Goal: Information Seeking & Learning: Learn about a topic

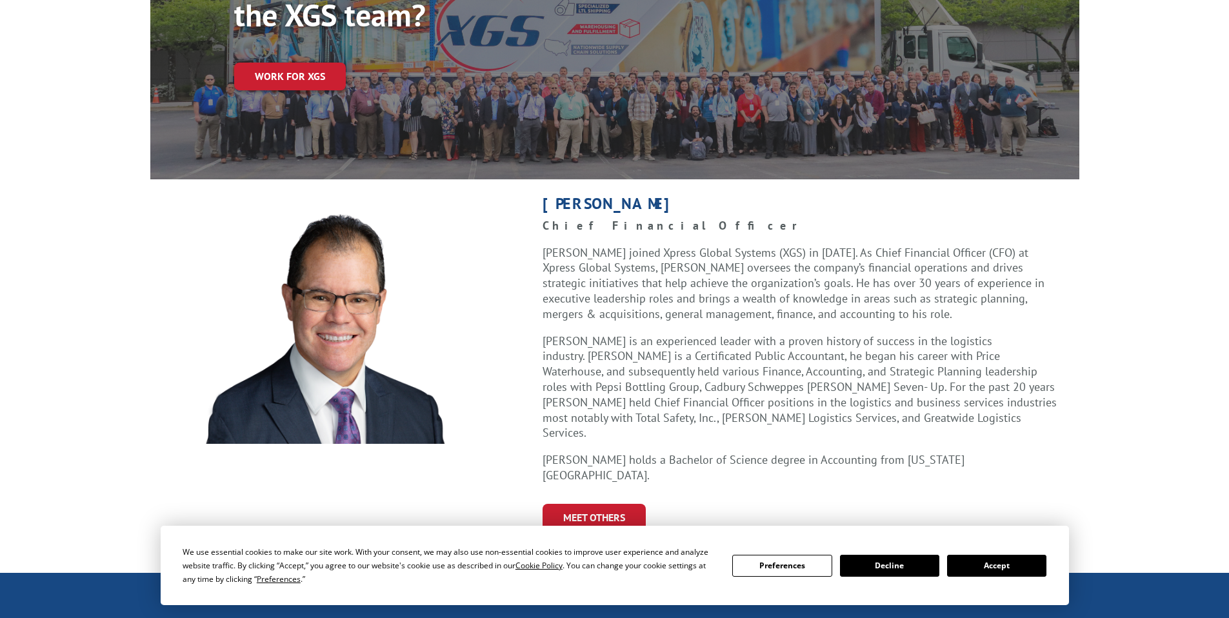
scroll to position [204, 0]
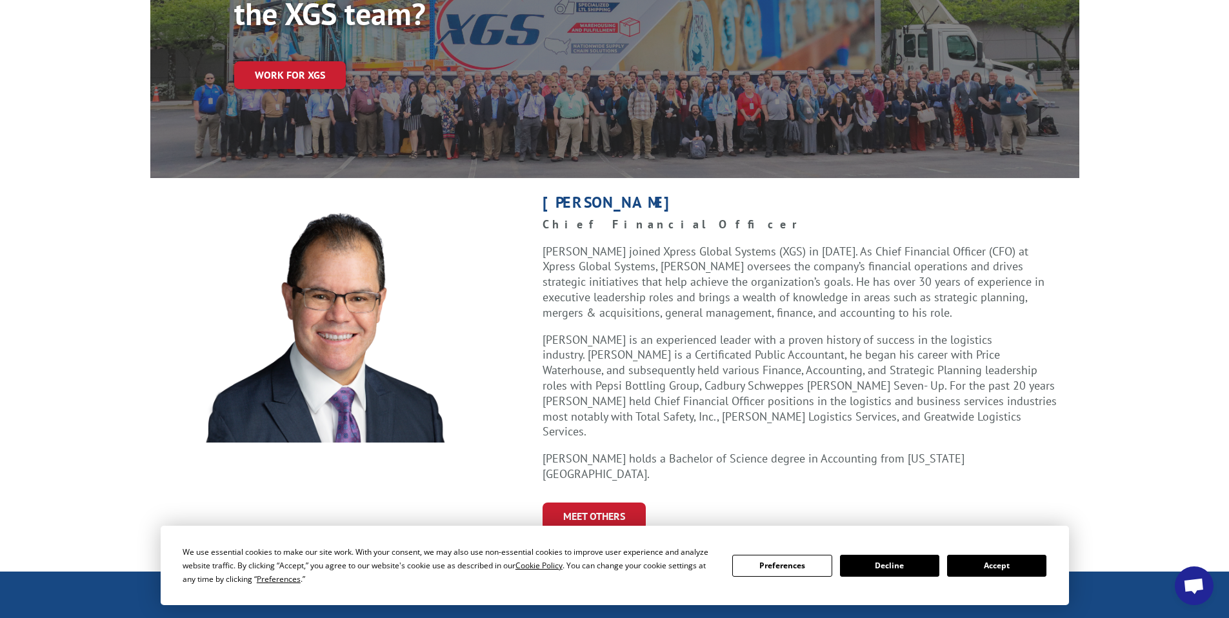
click at [989, 562] on button "Accept" at bounding box center [996, 566] width 99 height 22
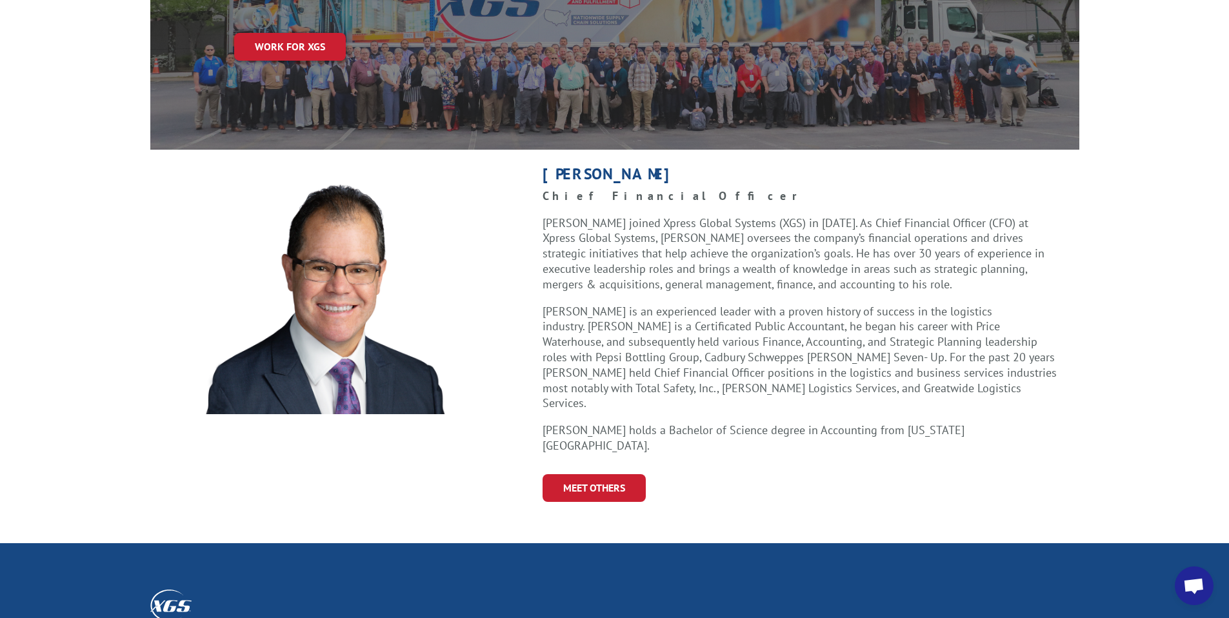
scroll to position [233, 0]
click at [612, 473] on link "Meet Others" at bounding box center [593, 487] width 103 height 28
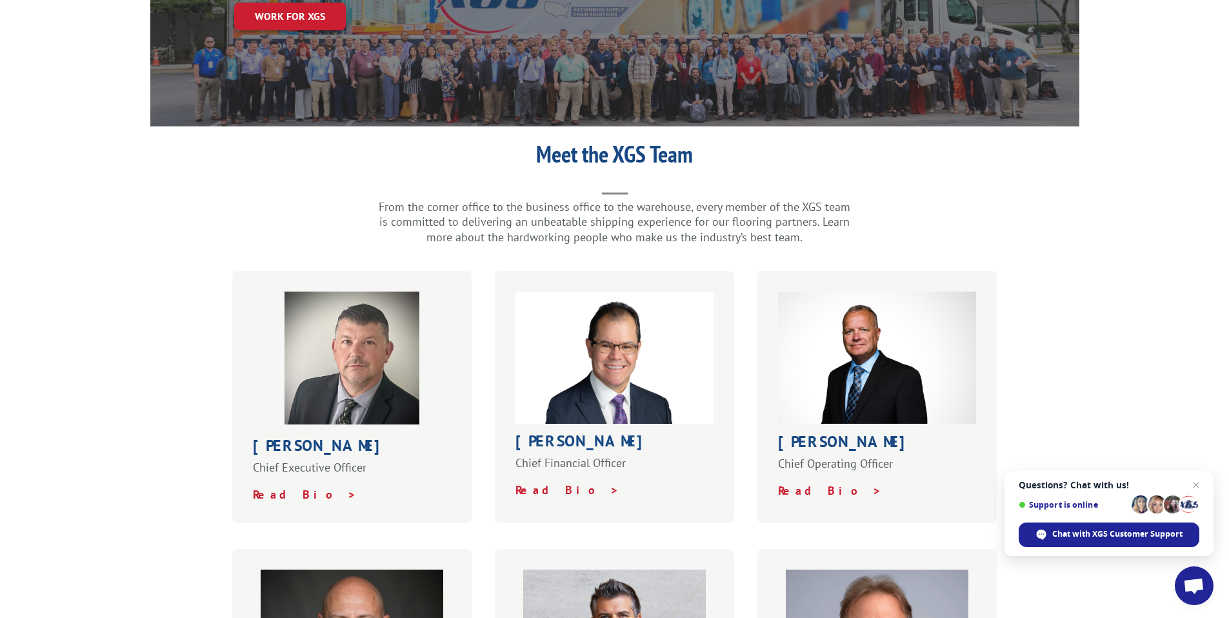
scroll to position [227, 0]
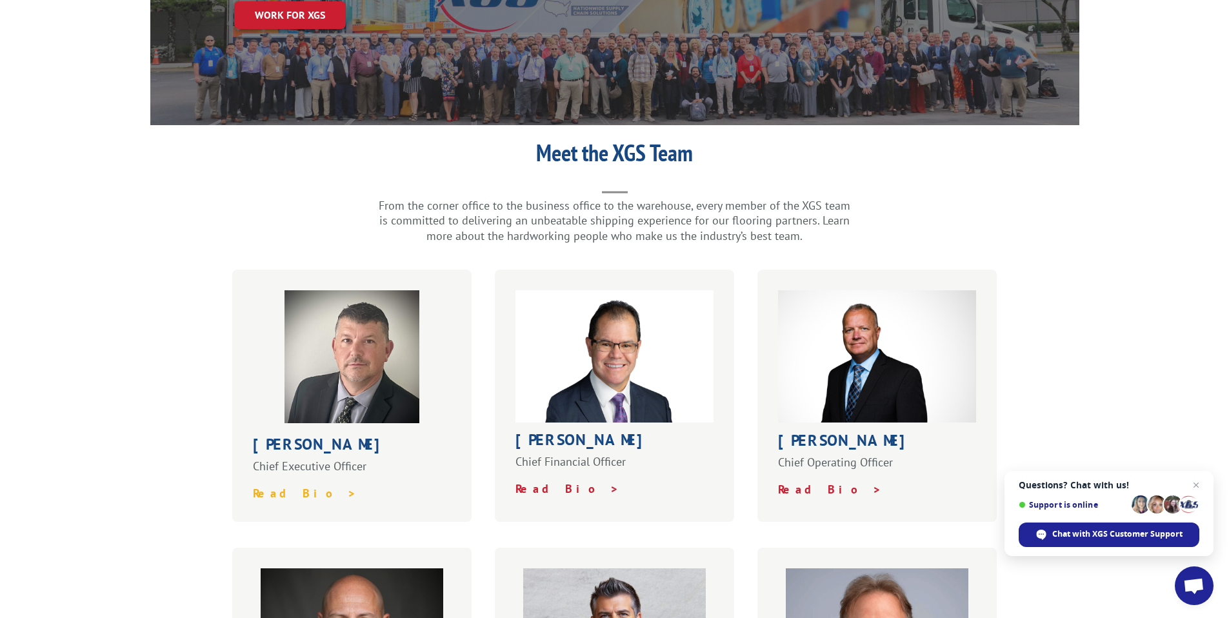
click at [286, 486] on strong "Read Bio >" at bounding box center [305, 493] width 104 height 15
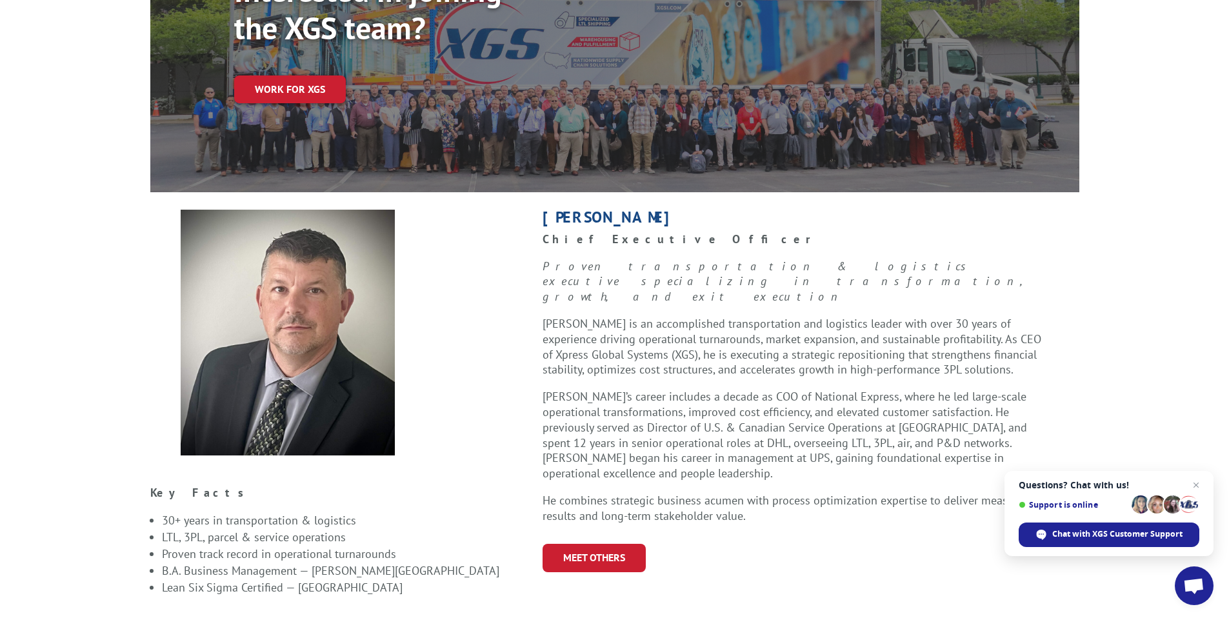
scroll to position [163, 0]
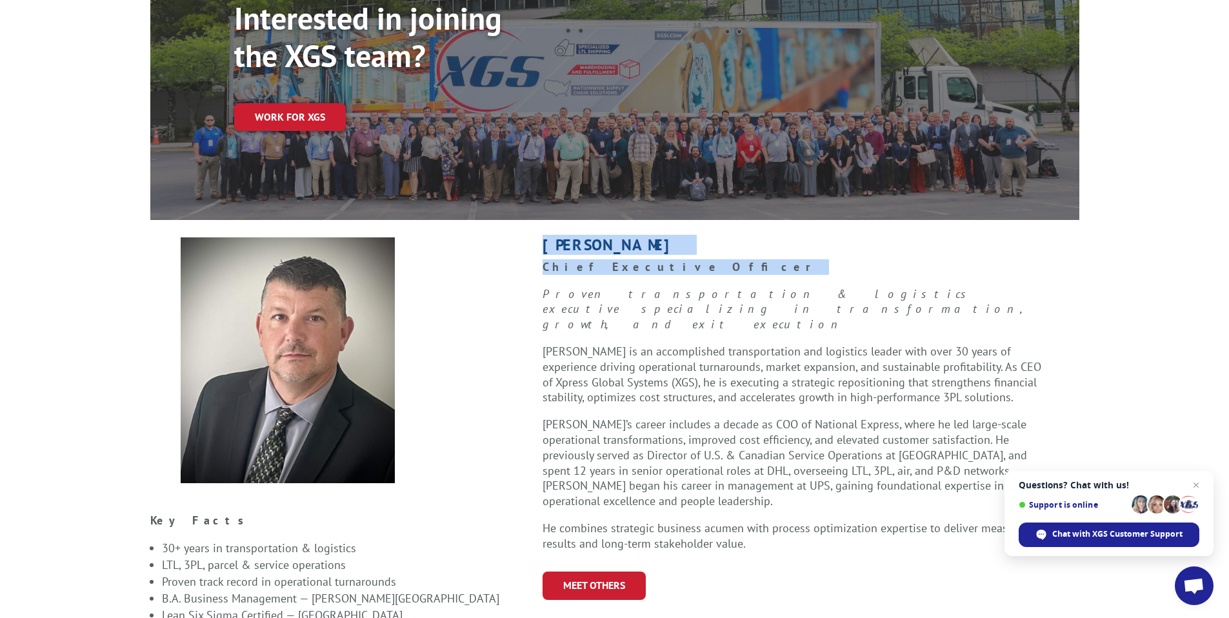
drag, startPoint x: 602, startPoint y: 232, endPoint x: 529, endPoint y: 215, distance: 75.3
click at [531, 237] on div "Bob Kenna Chief Executive Officer Proven transportation & logistics executive s…" at bounding box center [800, 418] width 557 height 363
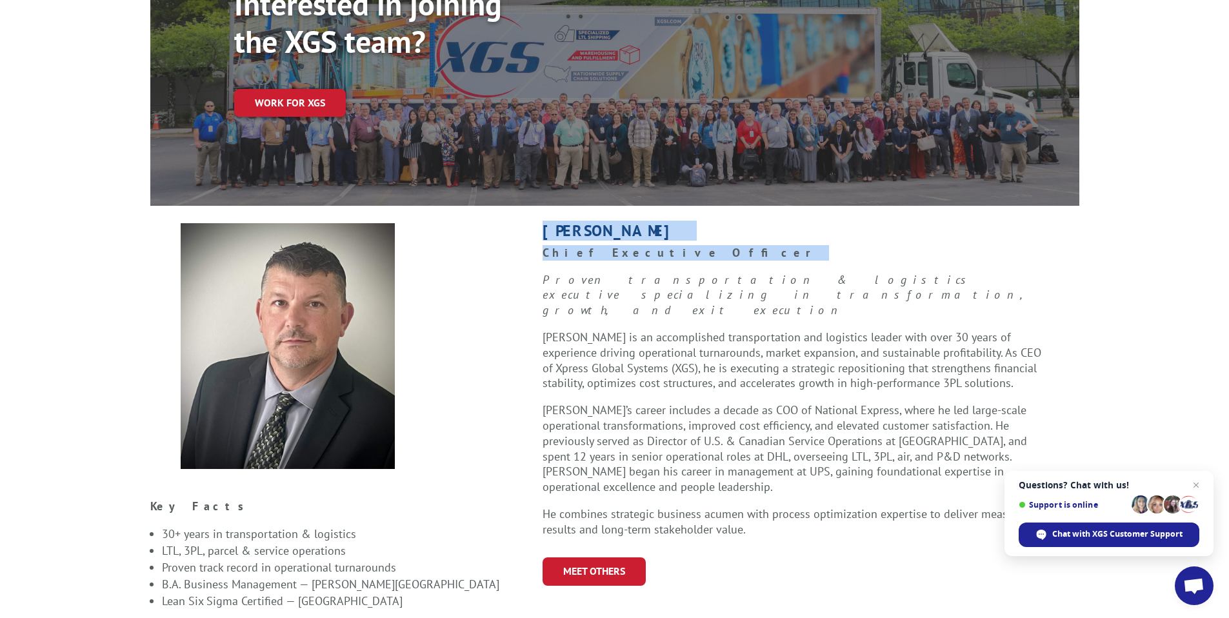
scroll to position [184, 0]
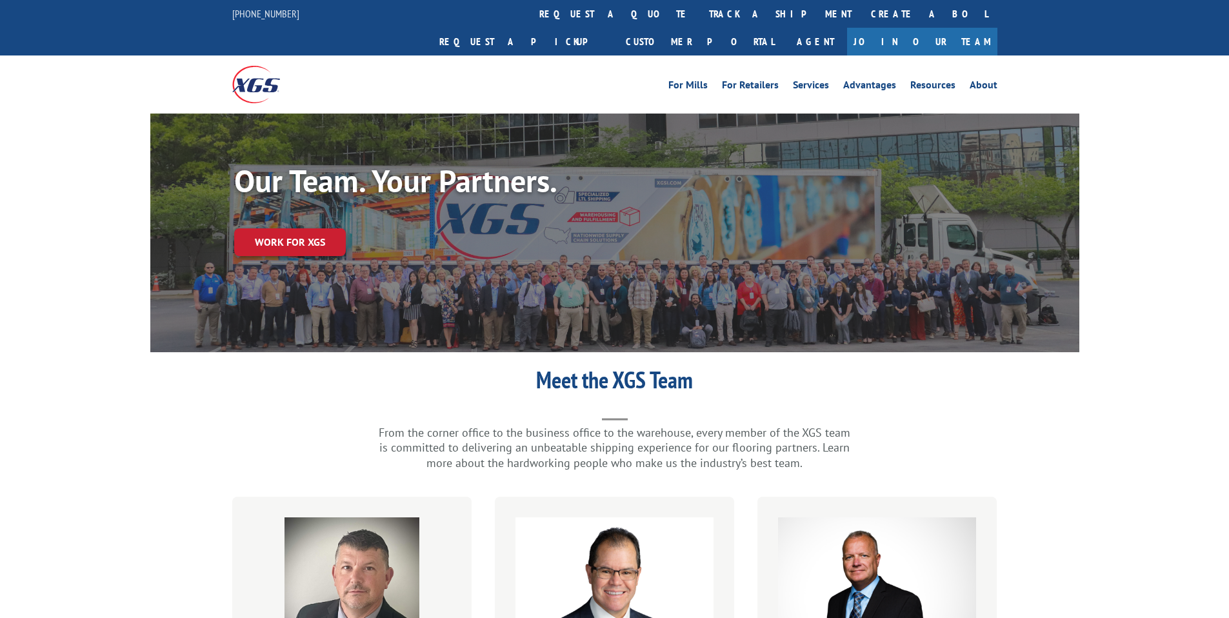
scroll to position [227, 0]
